Goal: Transaction & Acquisition: Purchase product/service

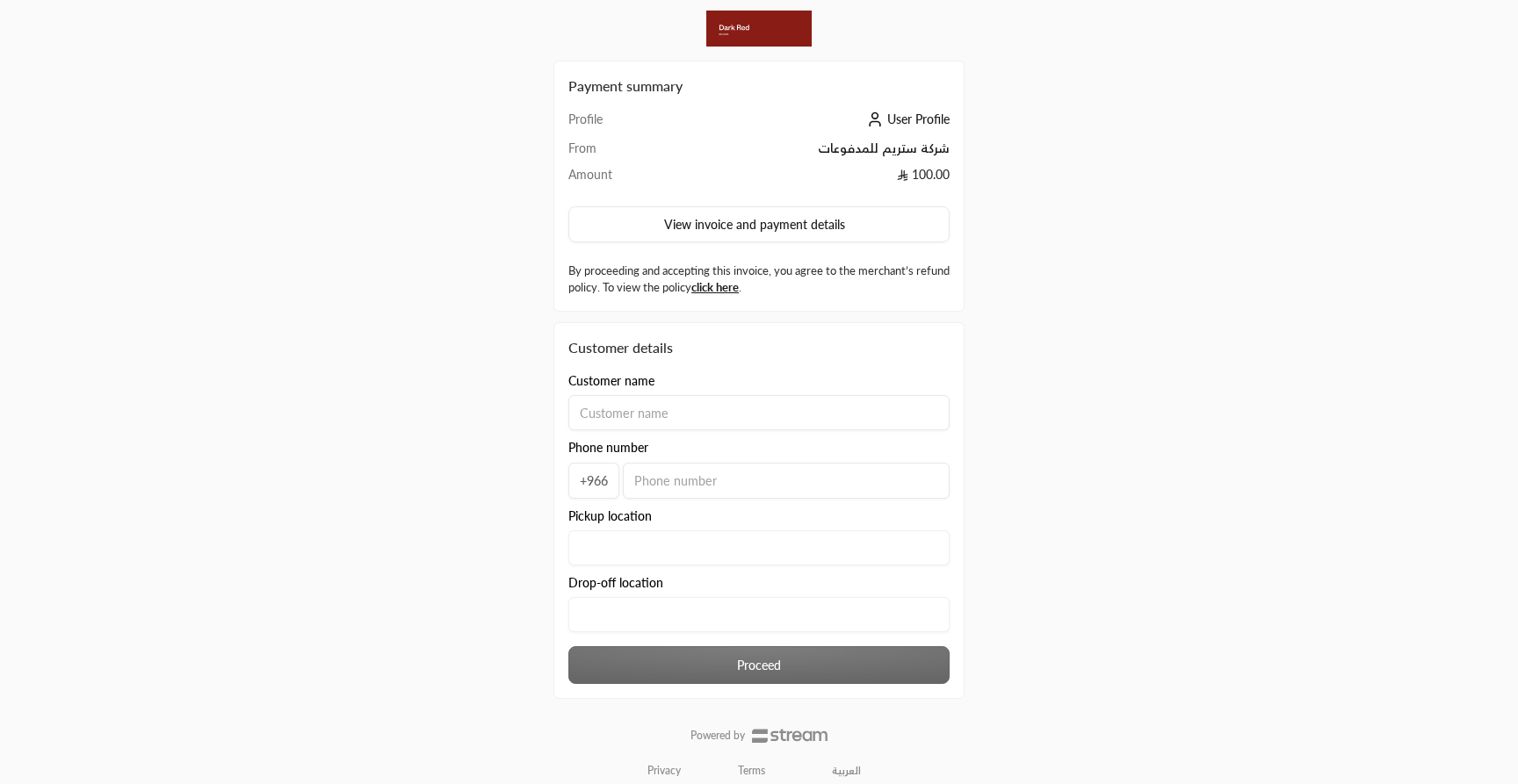
click at [739, 413] on input at bounding box center [759, 412] width 381 height 35
type input "asd"
type input "500000000"
type location "asd"
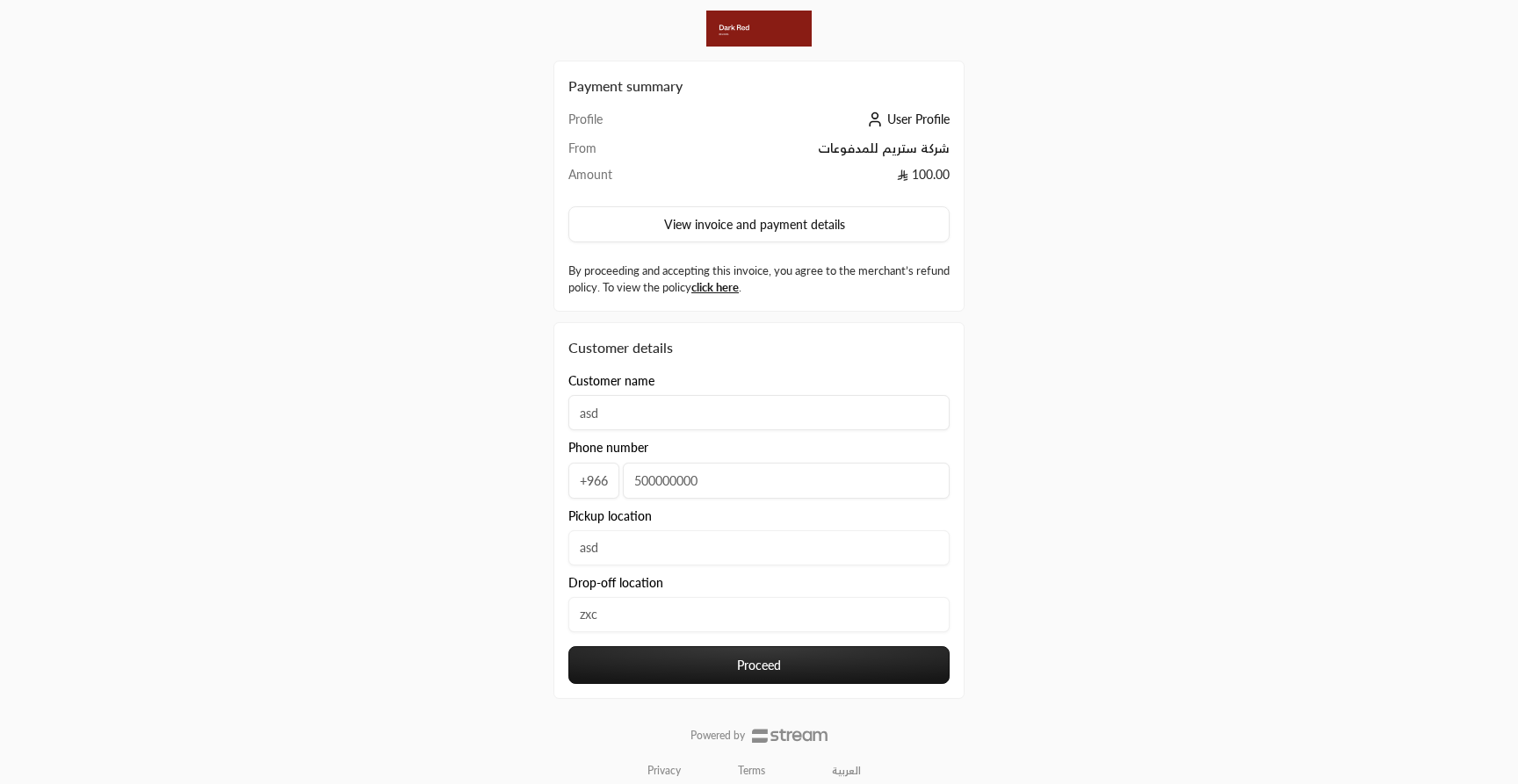
type location "zxc"
click at [706, 671] on button "Proceed" at bounding box center [759, 665] width 381 height 38
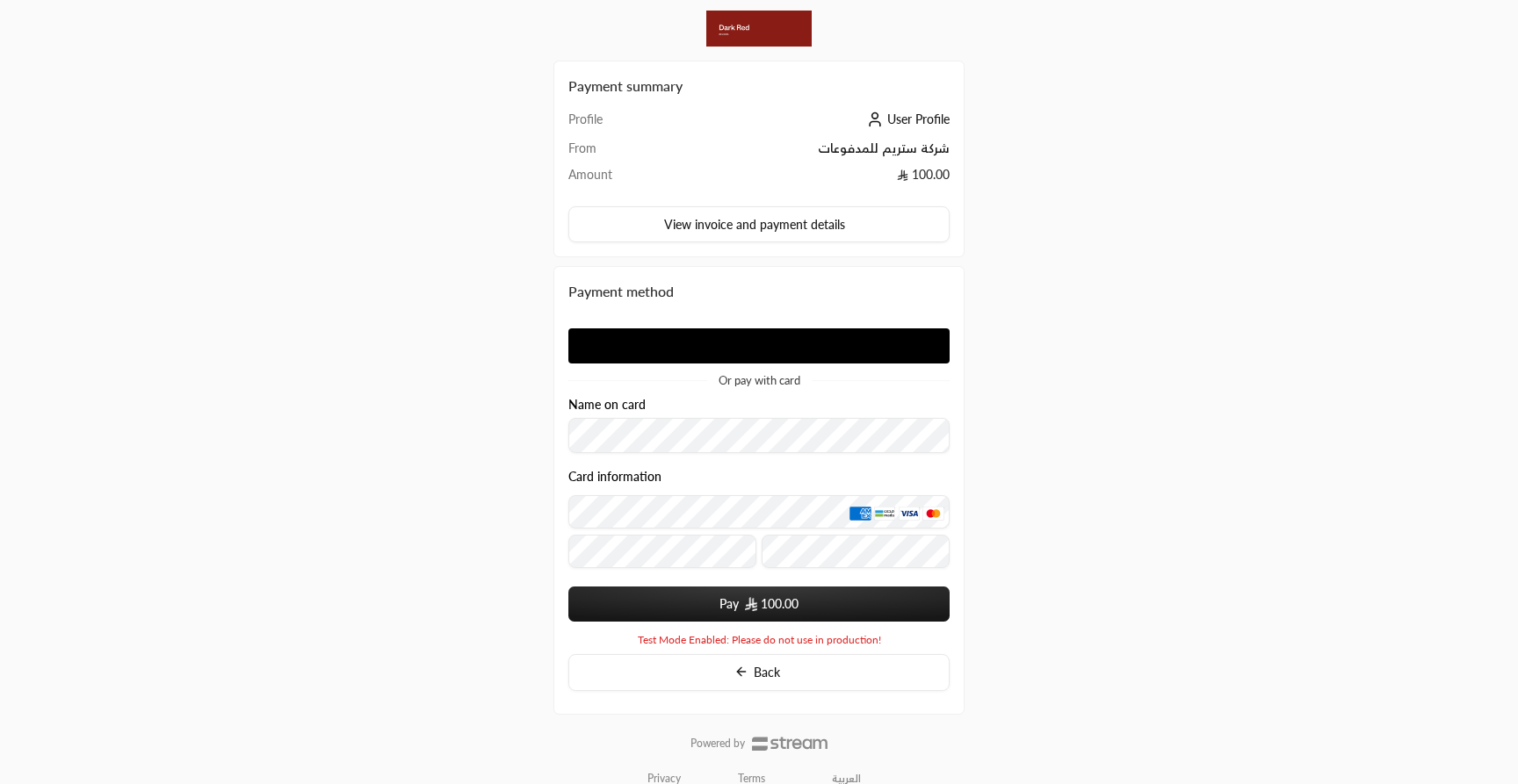
click at [716, 351] on apple-pay-button at bounding box center [759, 345] width 381 height 35
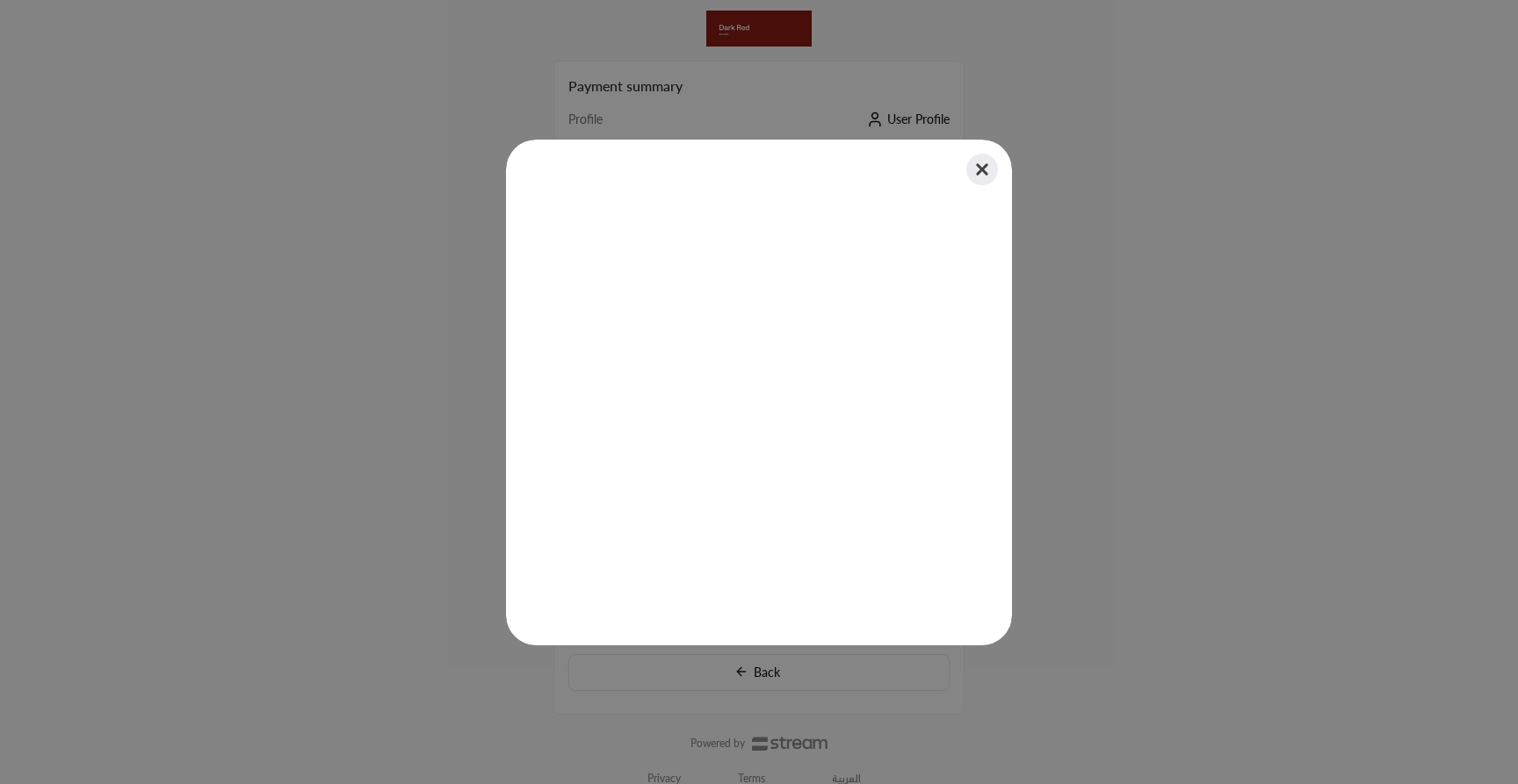
click at [990, 169] on button "Close" at bounding box center [981, 169] width 39 height 39
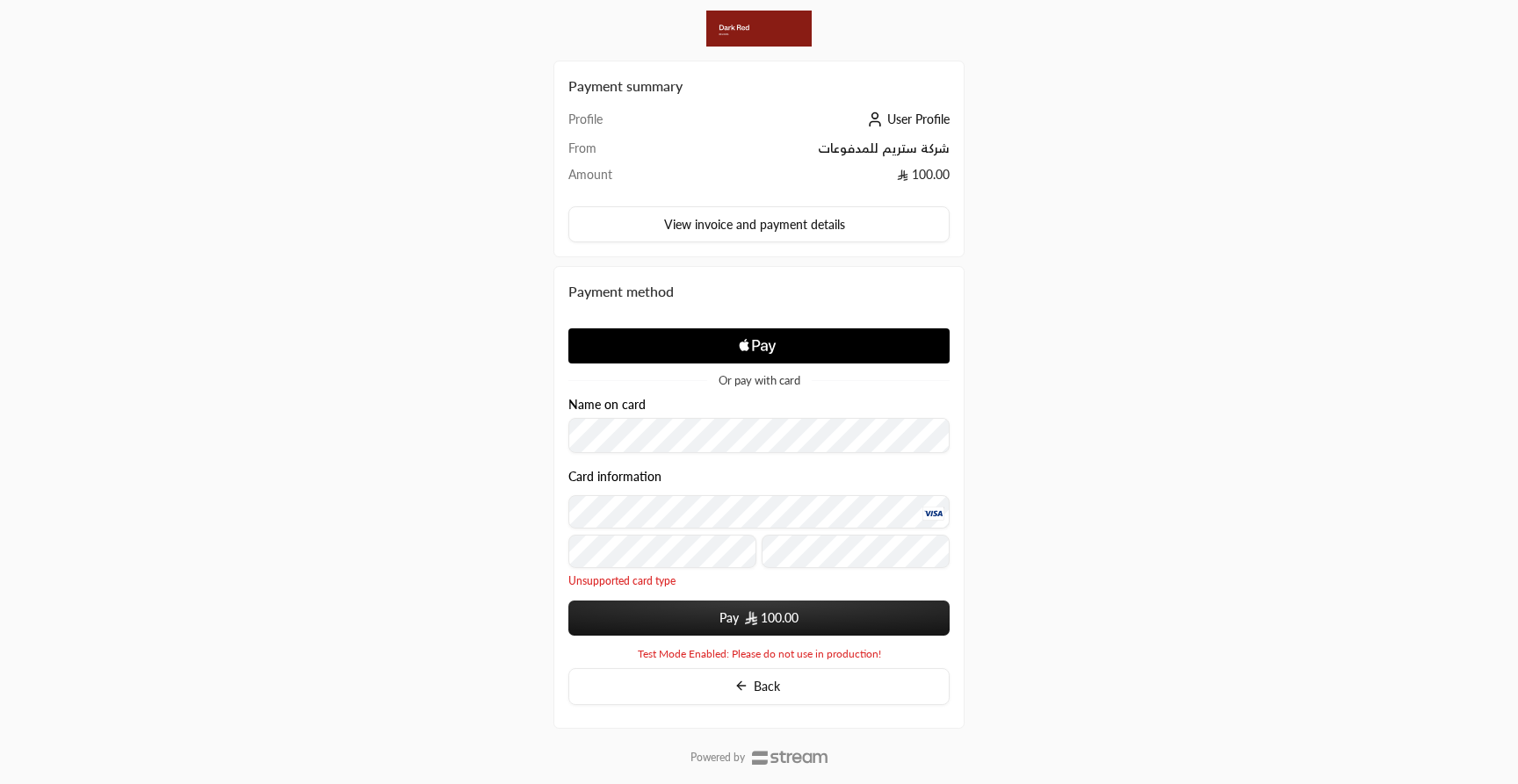
click at [569, 600] on button "Pay 100.00" at bounding box center [759, 617] width 381 height 35
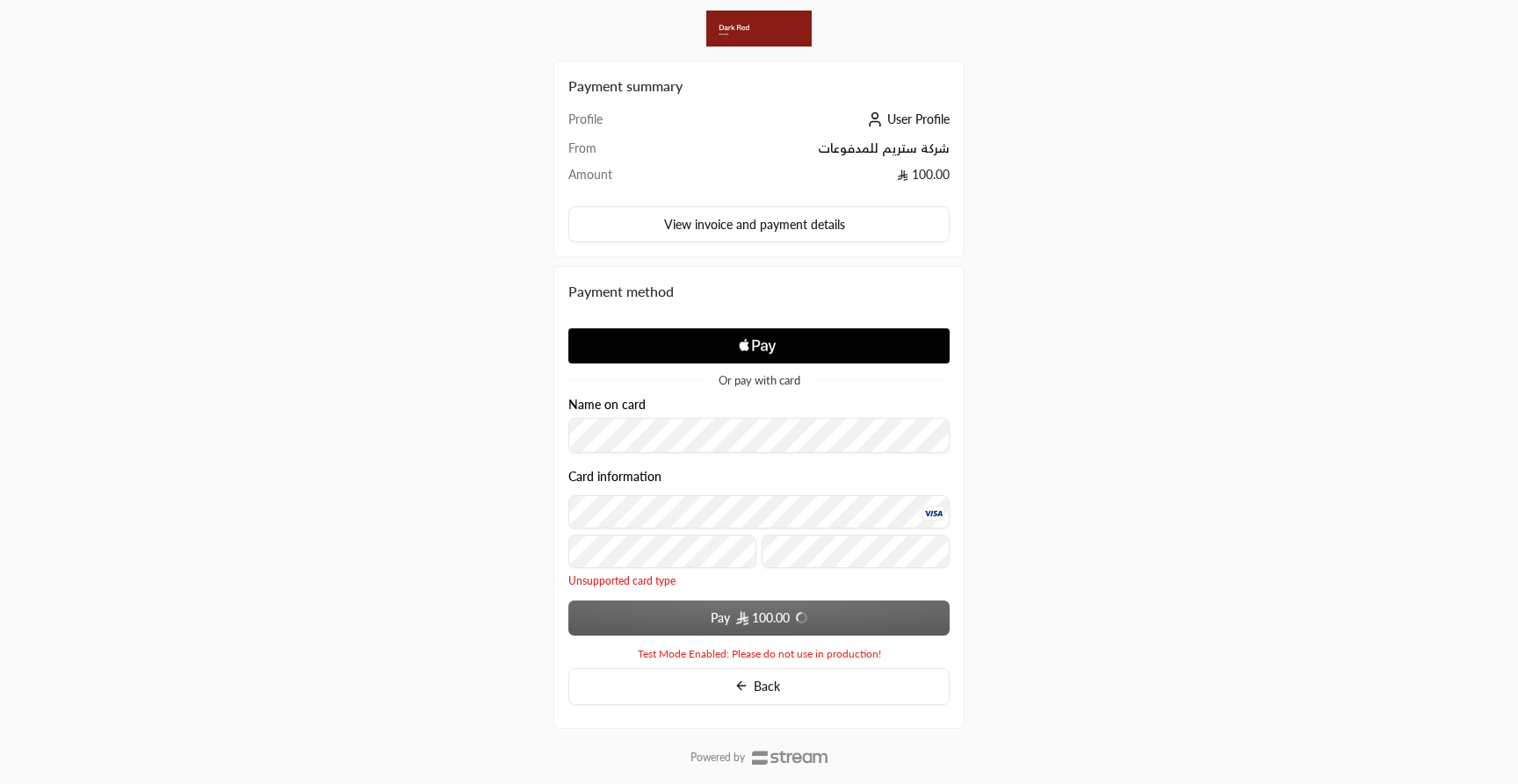
click at [431, 383] on div "Payment summary Profile User Profile From شركة ستريم للمدفوعات Amount 100.00 Vi…" at bounding box center [758, 411] width 759 height 821
